Goal: Obtain resource: Download file/media

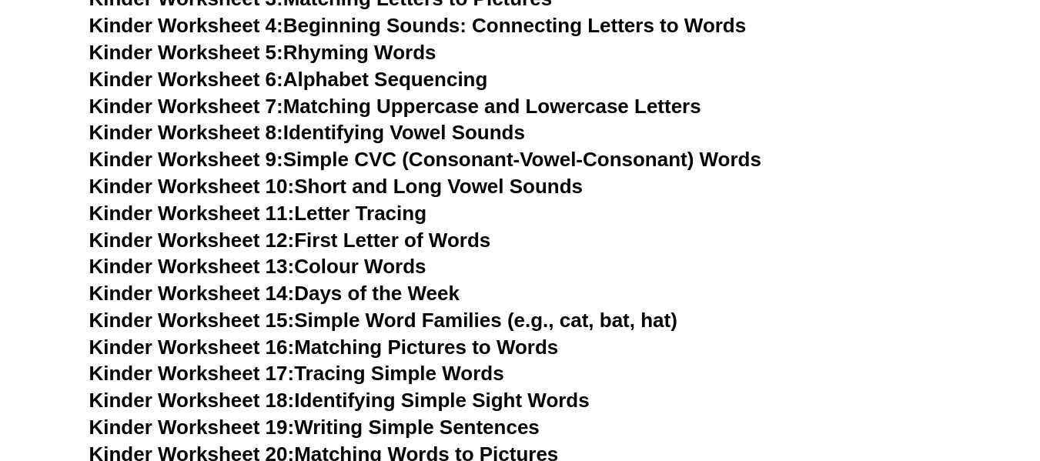
scroll to position [705, 0]
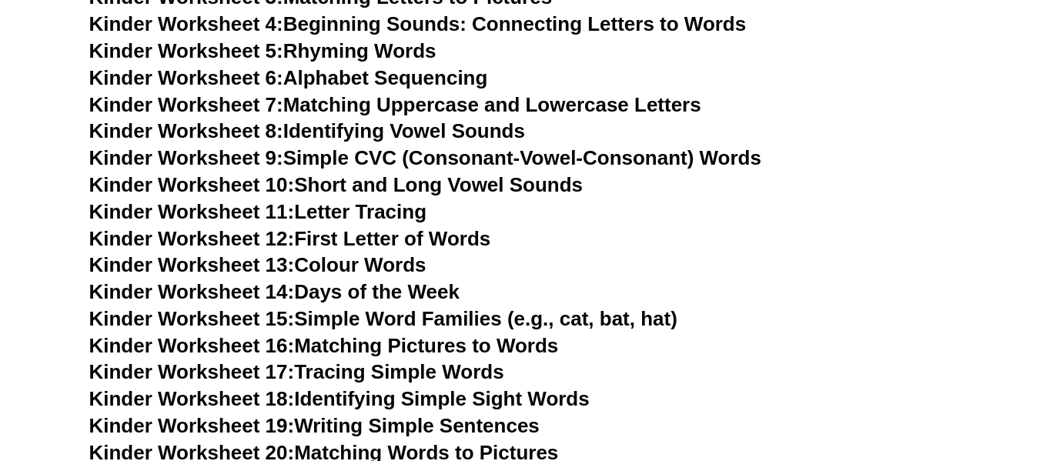
click at [353, 244] on link "Kinder Worksheet 12: First Letter of Words" at bounding box center [290, 238] width 402 height 23
click at [340, 285] on link "Kinder Worksheet 14: Days of the Week" at bounding box center [274, 291] width 370 height 23
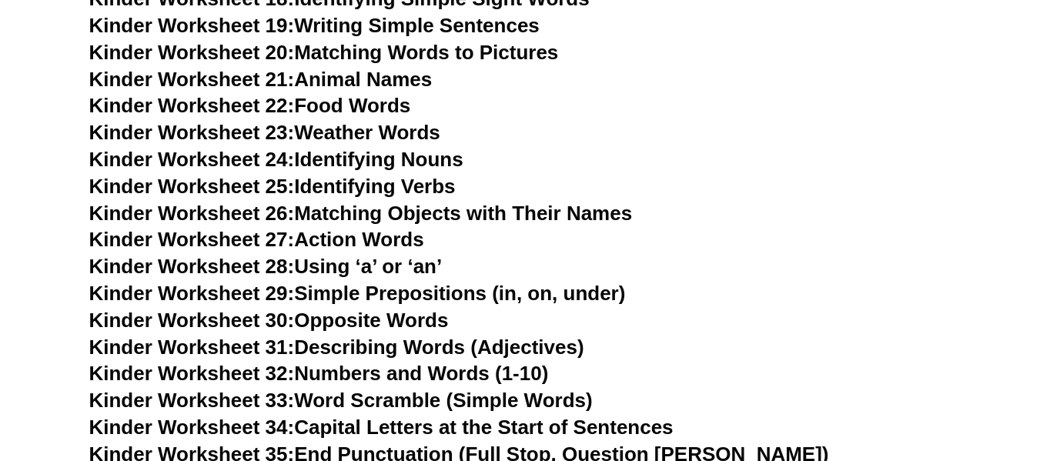
scroll to position [1074, 0]
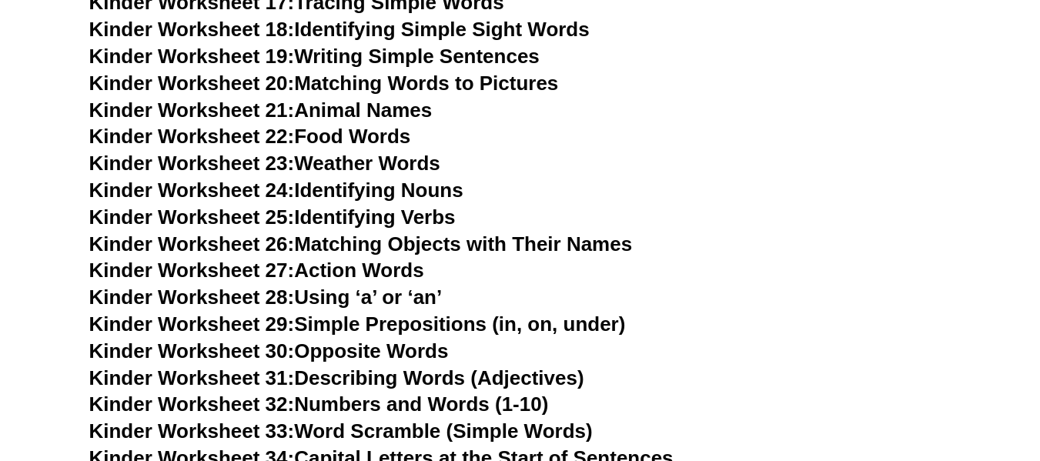
click at [372, 267] on link "Kinder Worksheet 27: Action Words" at bounding box center [256, 270] width 335 height 23
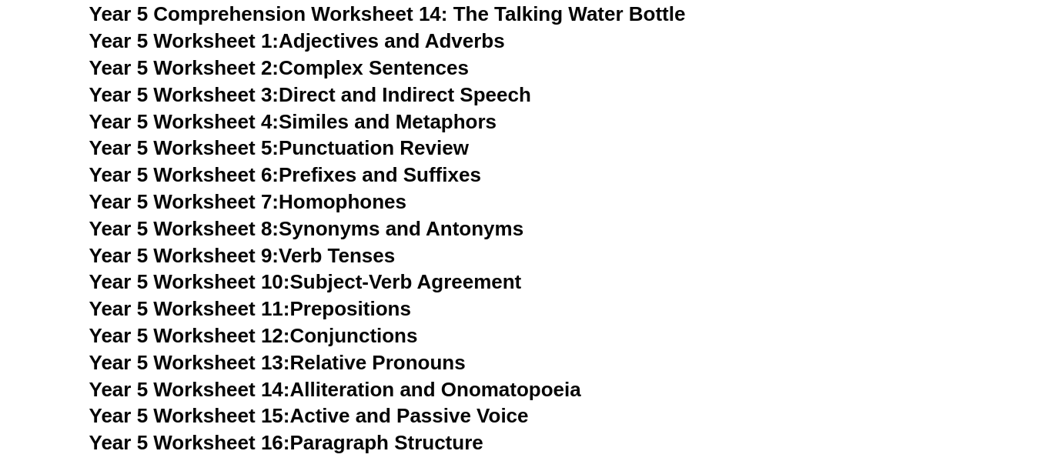
scroll to position [7579, 0]
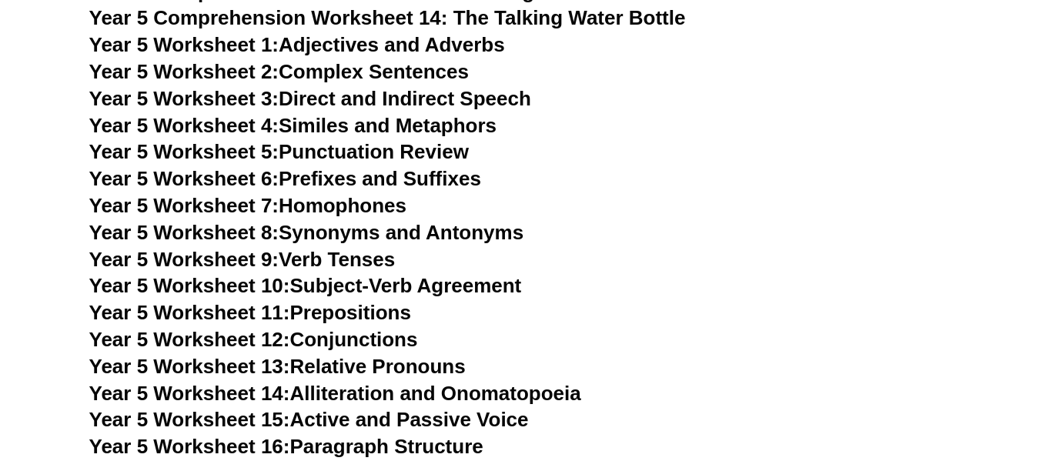
click at [526, 354] on h3 "Year 5 Worksheet 13: Relative Pronouns" at bounding box center [520, 367] width 862 height 26
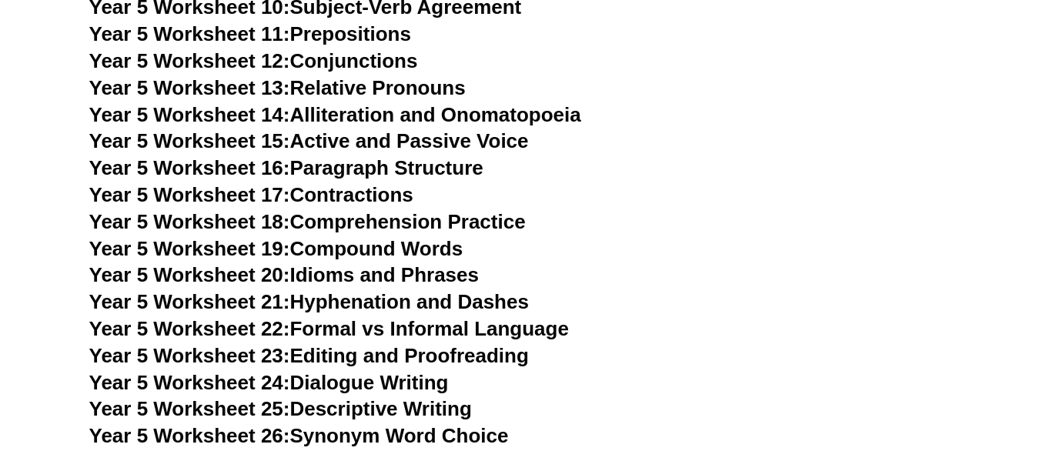
scroll to position [7856, 0]
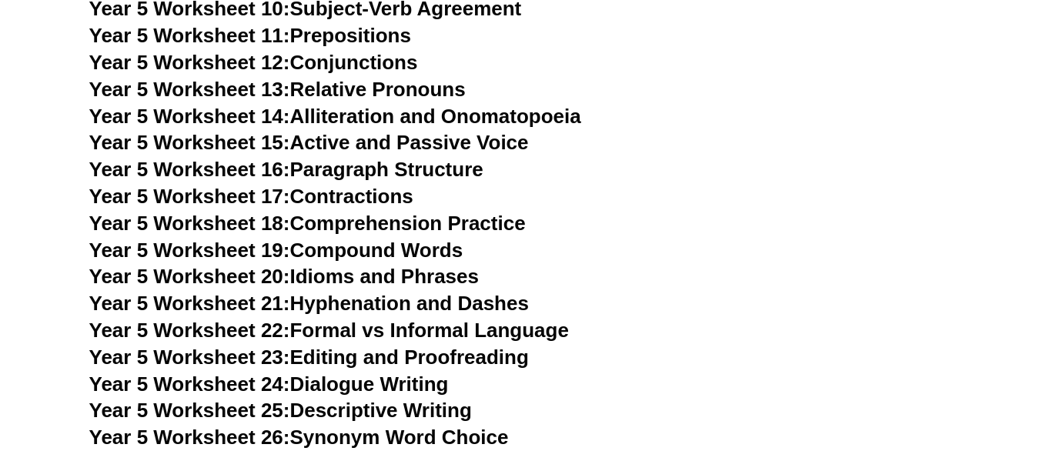
click at [418, 276] on link "Year 5 Worksheet 20: Idioms and Phrases" at bounding box center [283, 276] width 389 height 23
click at [369, 249] on link "Year 5 Worksheet 19: Compound Words" at bounding box center [276, 250] width 374 height 23
click at [401, 226] on link "Year 5 Worksheet 18: Comprehension Practice" at bounding box center [307, 223] width 436 height 23
click at [389, 194] on link "Year 5 Worksheet 17: Contractions" at bounding box center [251, 196] width 324 height 23
click at [394, 168] on link "Year 5 Worksheet 16: Paragraph Structure" at bounding box center [286, 169] width 394 height 23
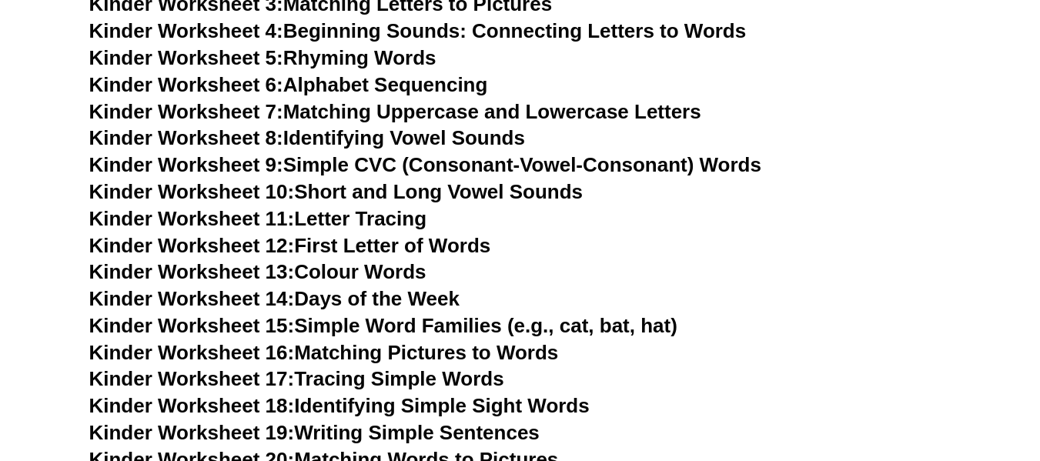
scroll to position [705, 0]
